Goal: Task Accomplishment & Management: Manage account settings

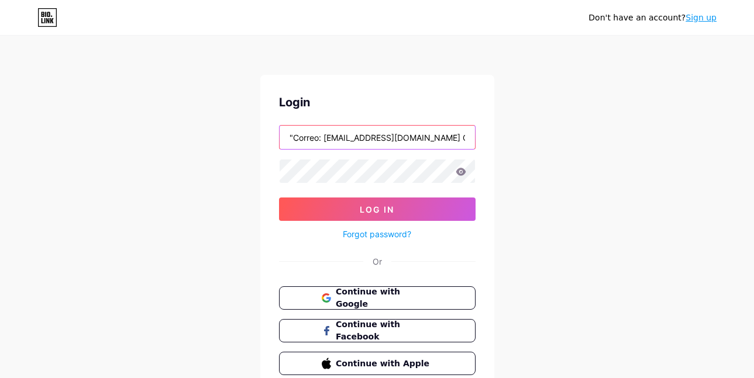
drag, startPoint x: 326, startPoint y: 136, endPoint x: 167, endPoint y: 151, distance: 159.8
click at [179, 147] on div "Don't have an account? Sign up Login "Correo: [EMAIL_ADDRESS][DOMAIN_NAME] Clav…" at bounding box center [377, 216] width 754 height 432
drag, startPoint x: 454, startPoint y: 137, endPoint x: 474, endPoint y: 139, distance: 19.9
click at [538, 145] on div "Don't have an account? Sign up Login [EMAIL_ADDRESS][DOMAIN_NAME] Clave: Buv365…" at bounding box center [377, 216] width 754 height 432
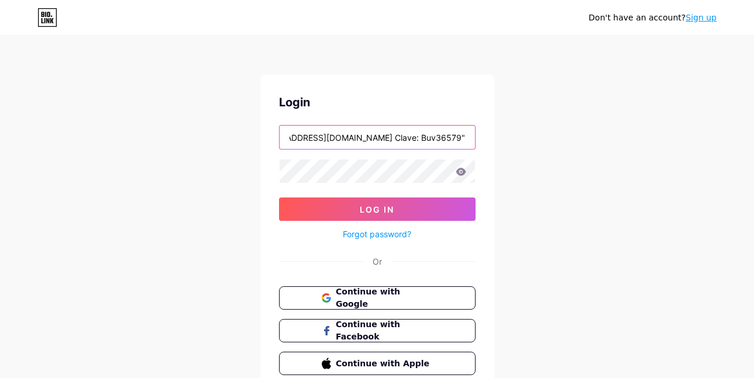
click at [428, 142] on input "[EMAIL_ADDRESS][DOMAIN_NAME] Clave: Buv36579"" at bounding box center [377, 137] width 195 height 23
drag, startPoint x: 392, startPoint y: 140, endPoint x: 558, endPoint y: 155, distance: 166.7
click at [558, 155] on div "Don't have an account? Sign up Login [EMAIL_ADDRESS][DOMAIN_NAME] Clave: Buv365…" at bounding box center [377, 216] width 754 height 432
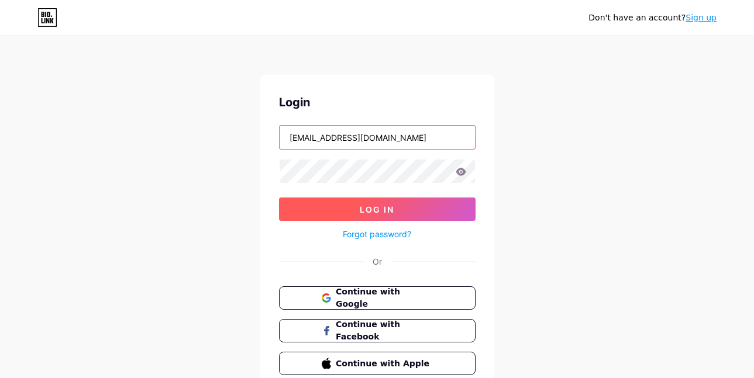
type input "[EMAIL_ADDRESS][DOMAIN_NAME]"
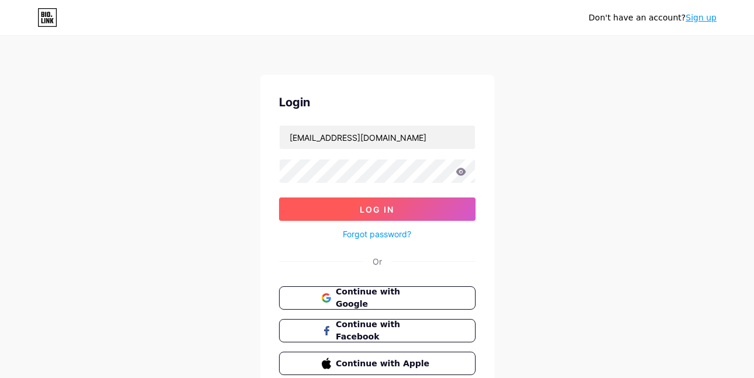
click at [366, 208] on span "Log In" at bounding box center [377, 210] width 35 height 10
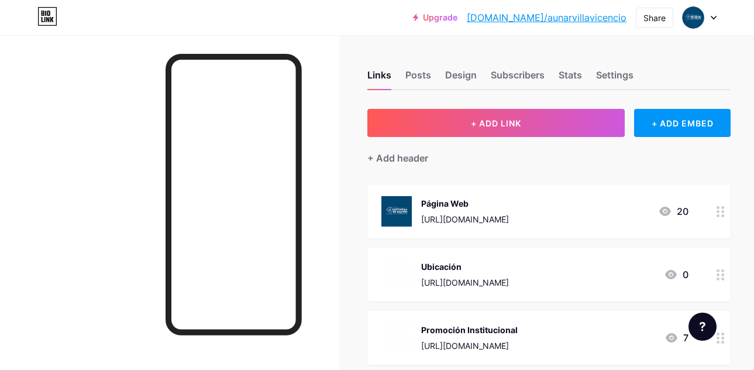
click at [426, 206] on div "Página Web" at bounding box center [465, 203] width 88 height 12
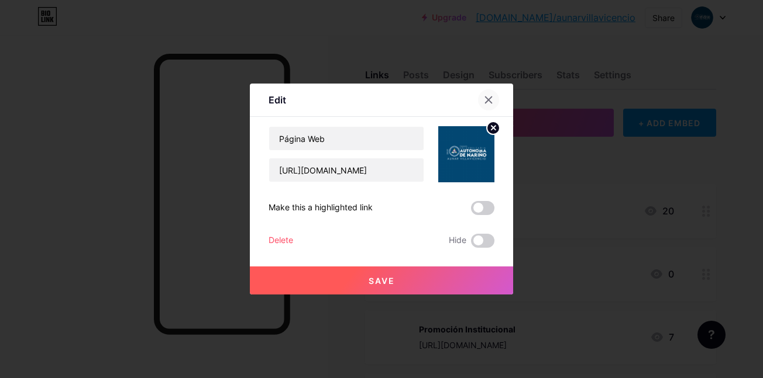
click at [492, 101] on icon at bounding box center [488, 99] width 9 height 9
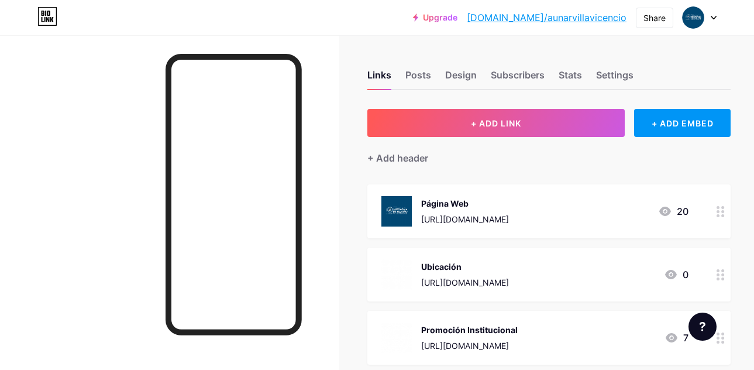
click at [703, 16] on div at bounding box center [693, 17] width 21 height 21
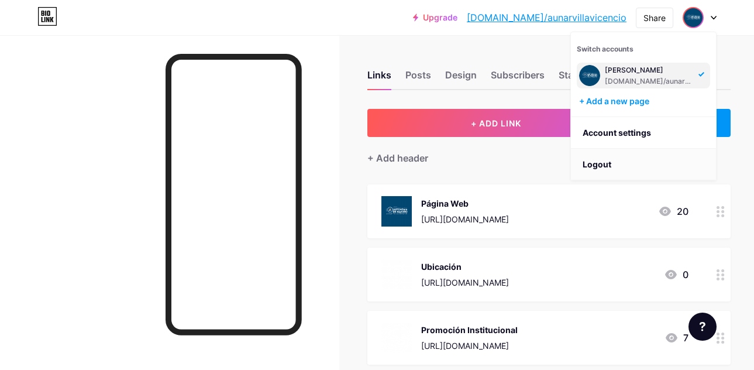
click at [593, 166] on li "Logout" at bounding box center [643, 165] width 145 height 32
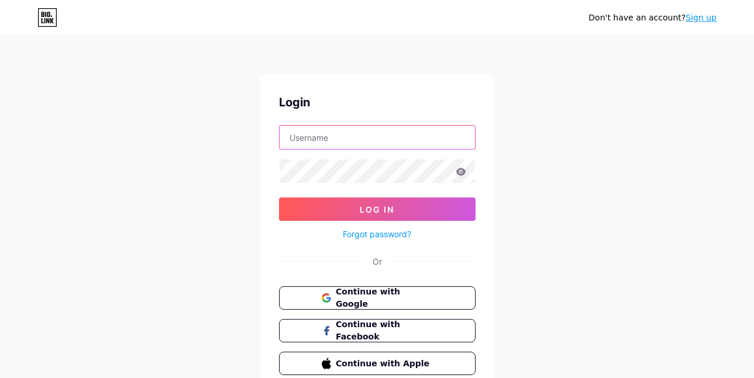
click at [378, 143] on input "text" at bounding box center [377, 137] width 195 height 23
click at [377, 142] on input "text" at bounding box center [377, 137] width 195 height 23
